Goal: Navigation & Orientation: Find specific page/section

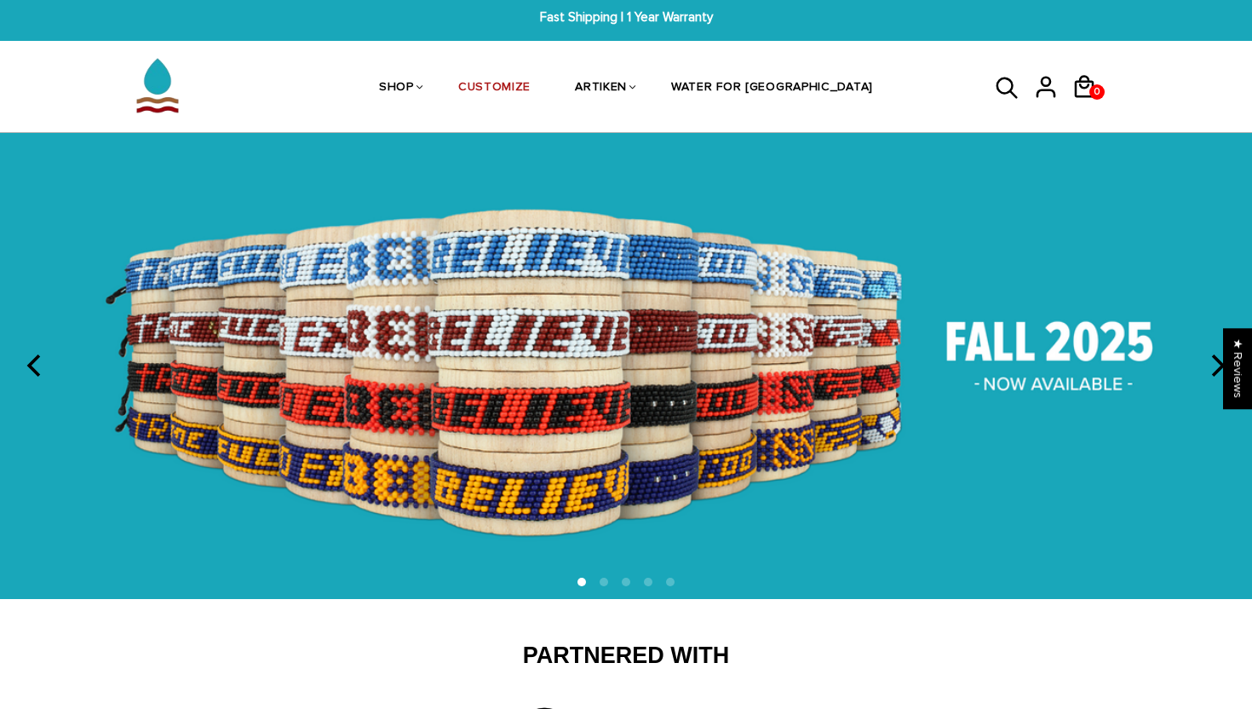
scroll to position [13, 0]
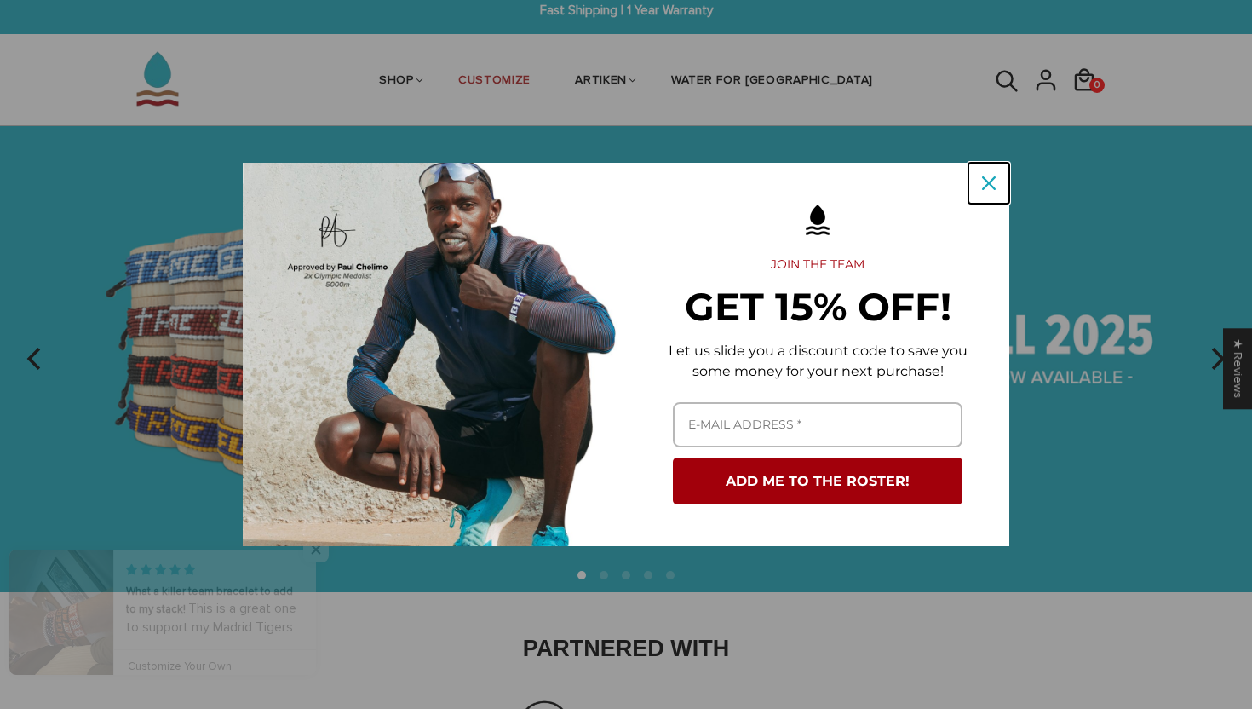
click at [989, 182] on icon "close icon" at bounding box center [989, 183] width 14 height 14
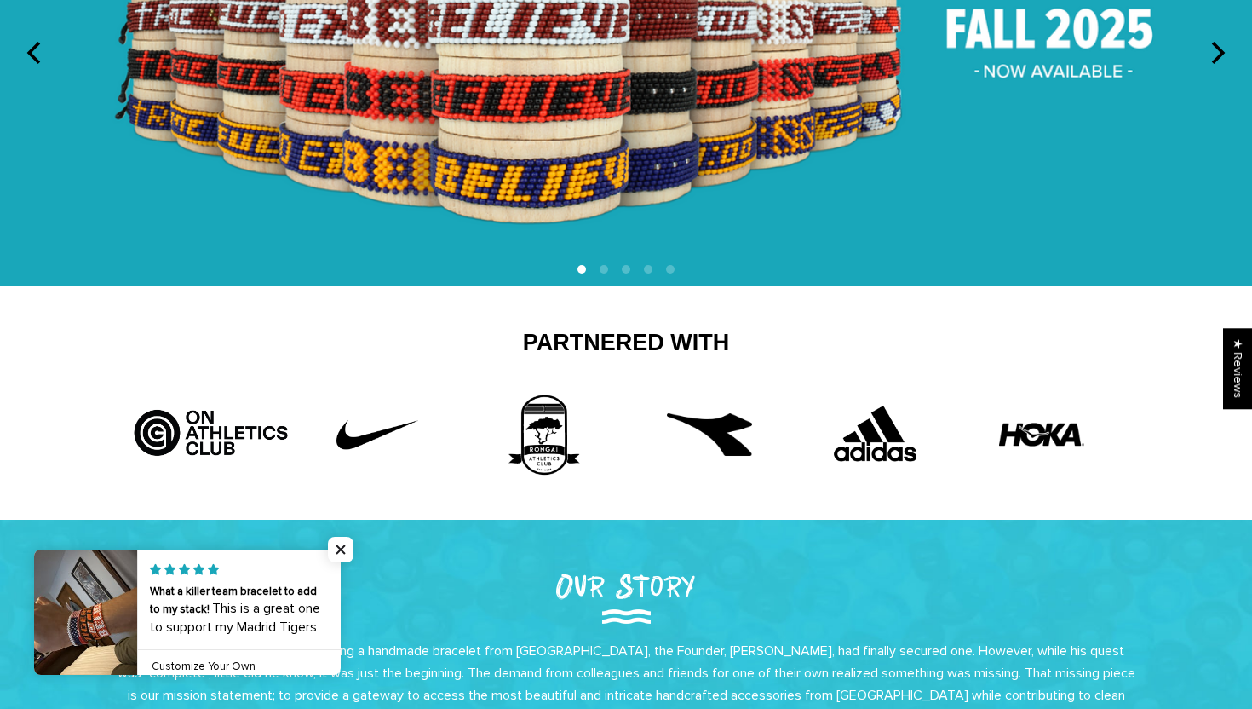
scroll to position [0, 0]
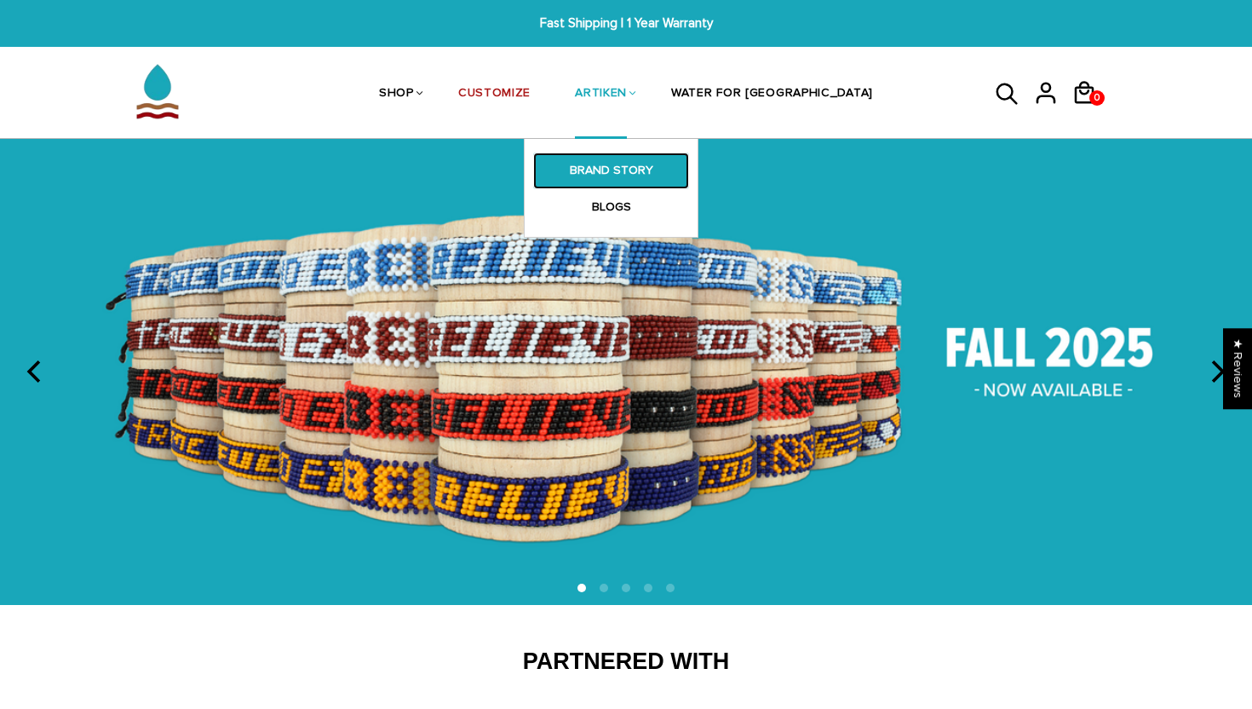
click at [672, 180] on link "BRAND STORY" at bounding box center [611, 170] width 156 height 36
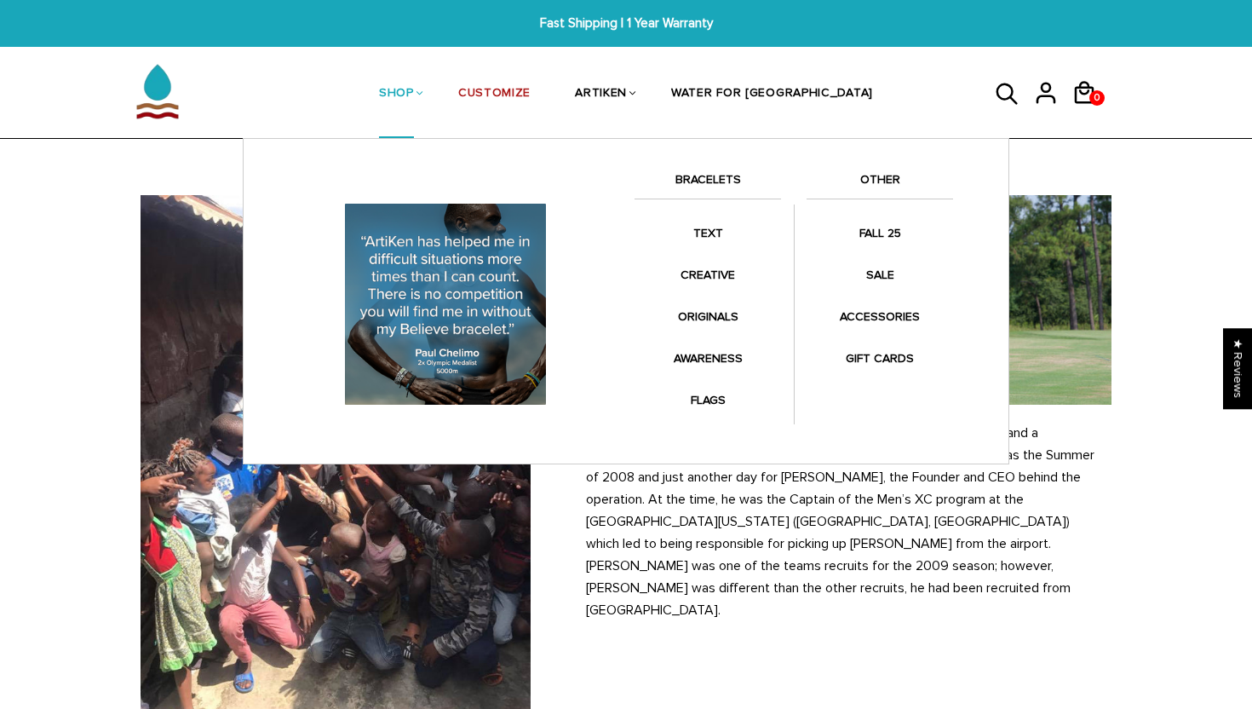
click at [414, 99] on link "SHOP" at bounding box center [396, 94] width 35 height 90
click at [436, 97] on li "SHOP BRACELETS TEXT Inspirational fuel for maximum growth." at bounding box center [396, 94] width 79 height 90
click at [414, 92] on link "SHOP" at bounding box center [396, 94] width 35 height 90
click at [717, 180] on link "BRACELETS" at bounding box center [708, 183] width 146 height 29
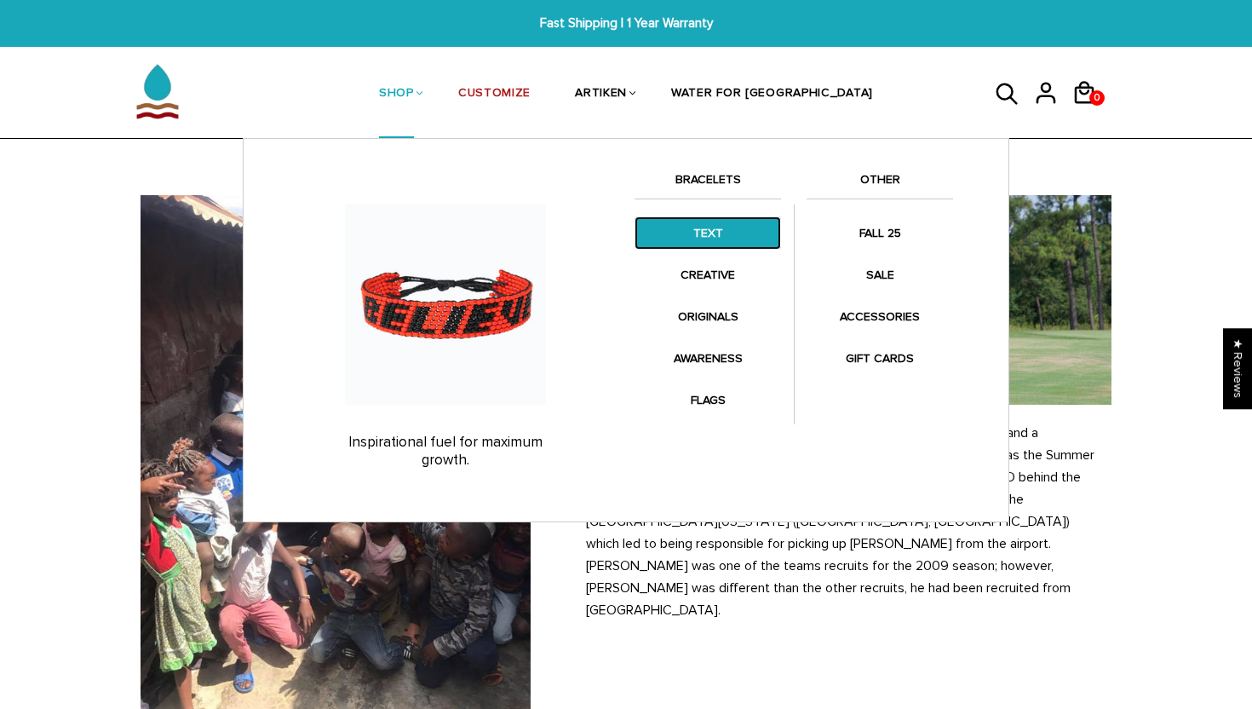
click at [715, 235] on link "TEXT" at bounding box center [708, 232] width 146 height 33
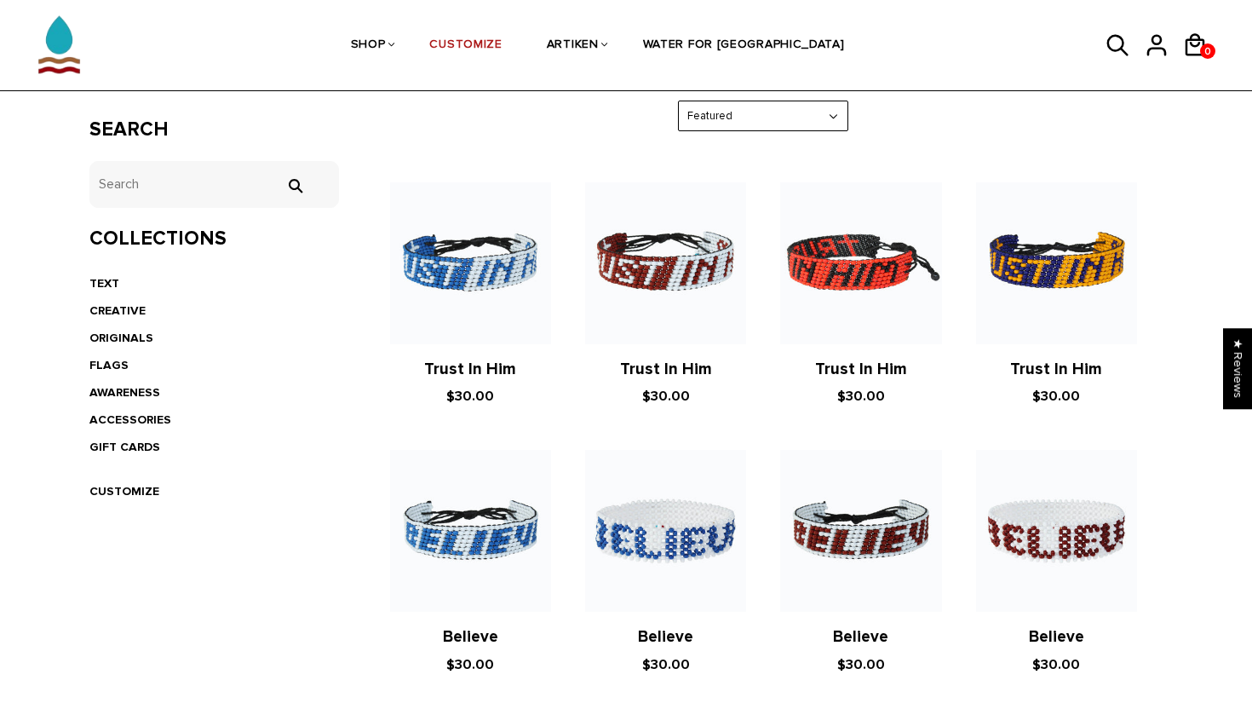
scroll to position [286, 0]
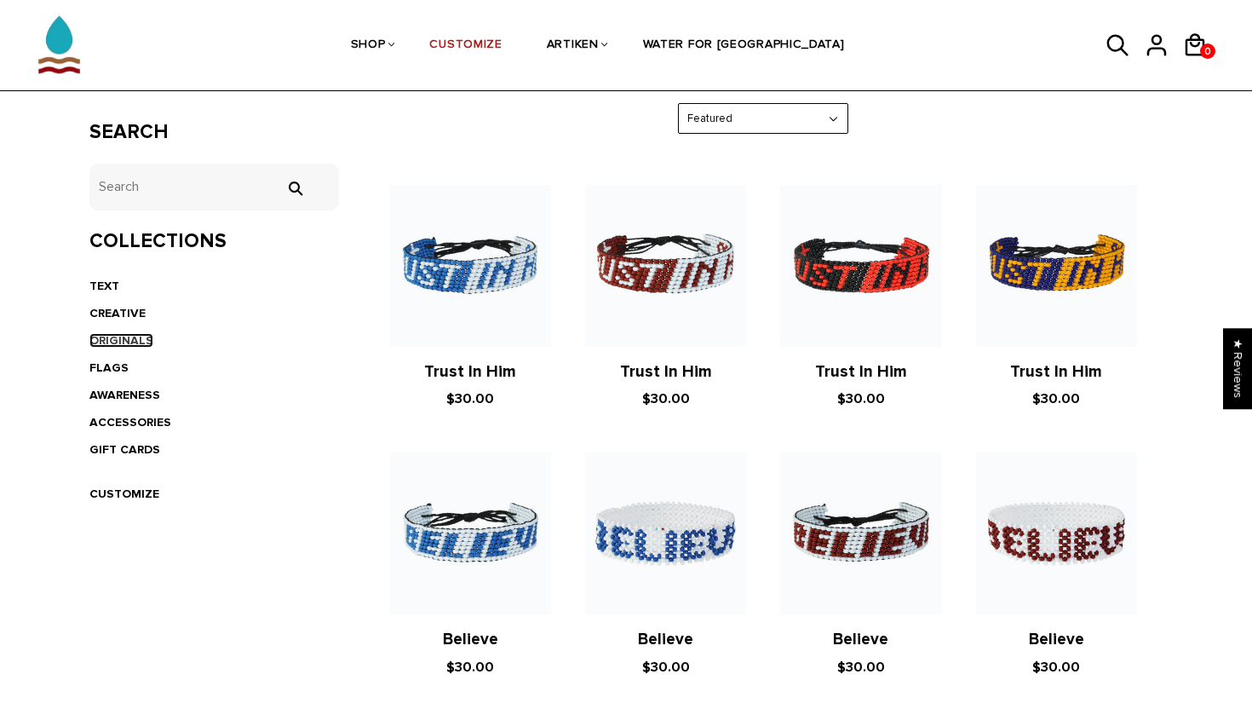
click at [126, 334] on link "ORIGINALS" at bounding box center [121, 340] width 64 height 14
